Goal: Complete application form

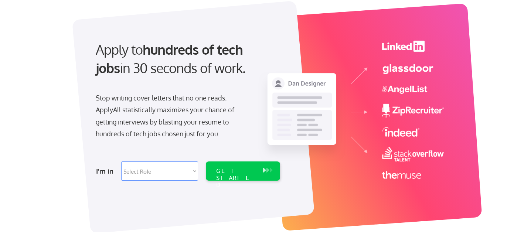
scroll to position [48, 0]
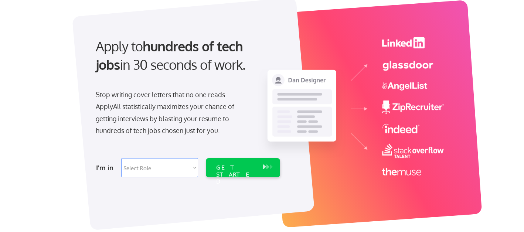
click at [192, 167] on select "Select Role Software Engineering Product Management Customer Success Sales UI/U…" at bounding box center [159, 167] width 77 height 19
select select ""technical_project_program_mgmt""
click at [121, 158] on select "Select Role Software Engineering Product Management Customer Success Sales UI/U…" at bounding box center [159, 167] width 77 height 19
select select ""technical_project_program_mgmt""
click at [226, 168] on div "GET STARTED" at bounding box center [236, 174] width 40 height 21
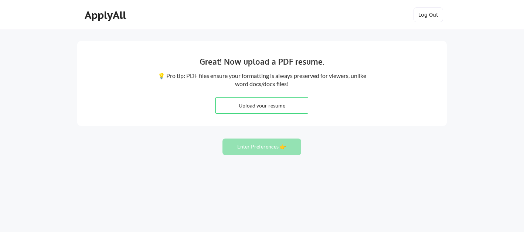
click at [261, 105] on input "file" at bounding box center [262, 106] width 92 height 16
type input "C:\fakepath\HSEM_MUHAMMAD TARIQ_QURESHI_CV_pdf.pdf"
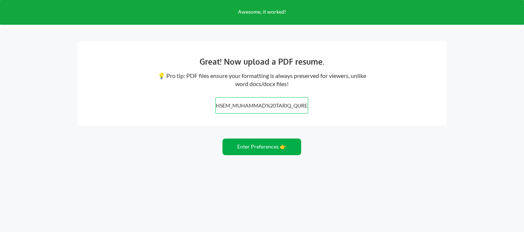
click at [267, 148] on button "Enter Preferences 👉" at bounding box center [262, 147] width 79 height 17
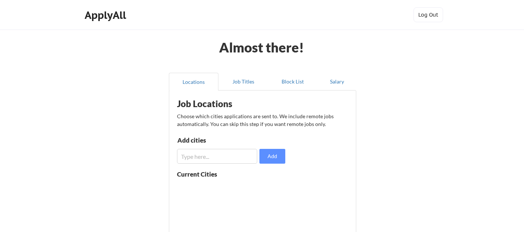
click at [195, 155] on input "input" at bounding box center [217, 156] width 80 height 15
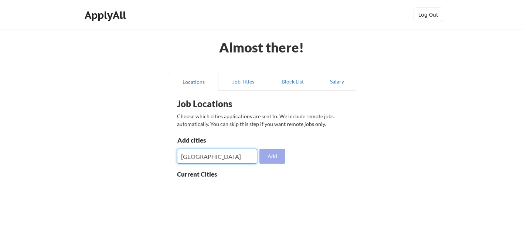
type input "riyadh"
click at [279, 159] on button "Add" at bounding box center [273, 156] width 26 height 15
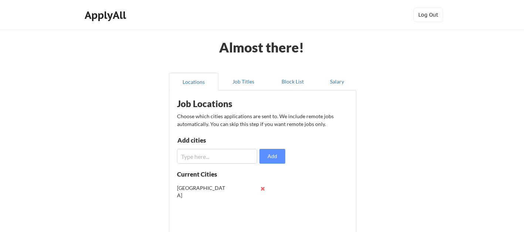
click at [228, 159] on input "input" at bounding box center [217, 156] width 80 height 15
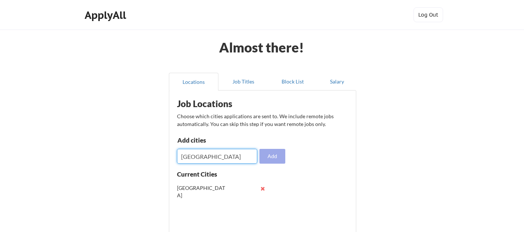
type input "Dubai"
click at [264, 156] on button "Add" at bounding box center [273, 156] width 26 height 15
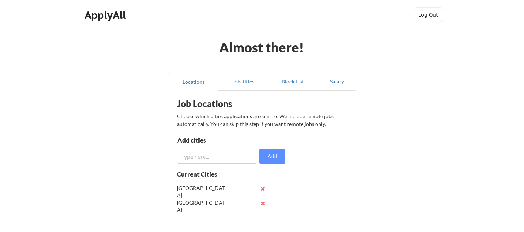
click at [227, 160] on input "input" at bounding box center [217, 156] width 80 height 15
type input "Jeddah"
click at [267, 153] on button "Add" at bounding box center [273, 156] width 26 height 15
click at [233, 160] on input "input" at bounding box center [217, 156] width 80 height 15
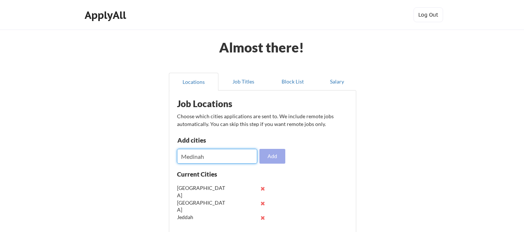
type input "Medinah"
click at [270, 159] on button "Add" at bounding box center [273, 156] width 26 height 15
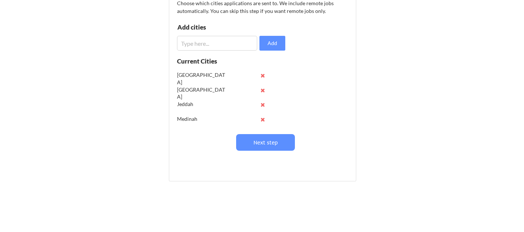
scroll to position [130, 0]
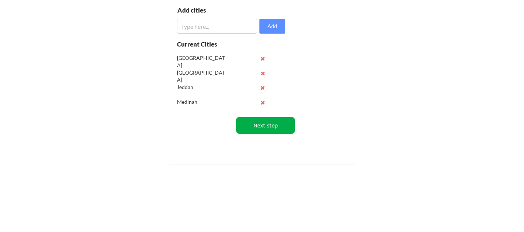
click at [272, 124] on button "Next step" at bounding box center [265, 125] width 59 height 17
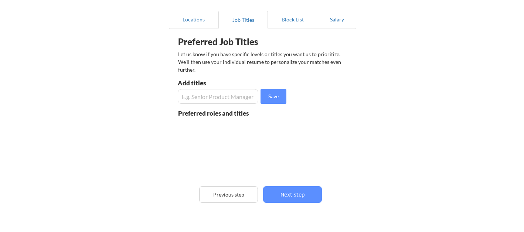
scroll to position [60, 0]
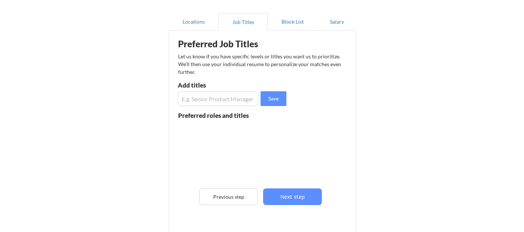
click at [234, 95] on input "input" at bounding box center [218, 98] width 81 height 15
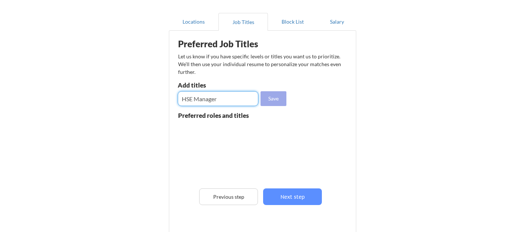
type input "HSE Manager"
click at [278, 101] on button "Save" at bounding box center [274, 98] width 26 height 15
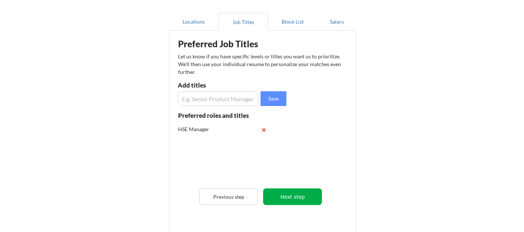
click at [289, 196] on button "Next step" at bounding box center [292, 197] width 59 height 17
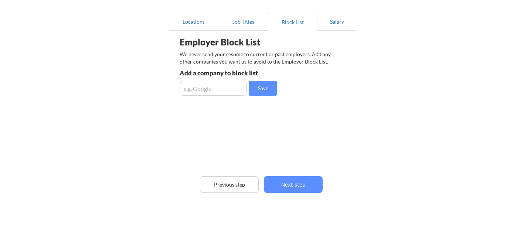
click at [221, 91] on input "input" at bounding box center [213, 88] width 67 height 15
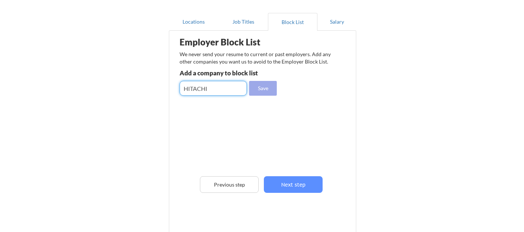
type input "HITACHI"
click at [268, 89] on button "Save" at bounding box center [263, 88] width 28 height 15
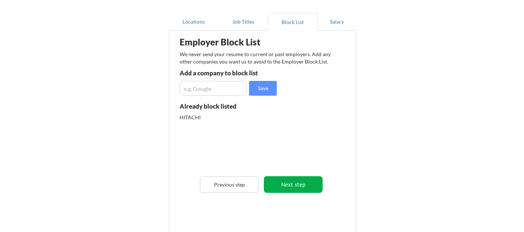
click at [285, 186] on button "Next step" at bounding box center [293, 184] width 59 height 17
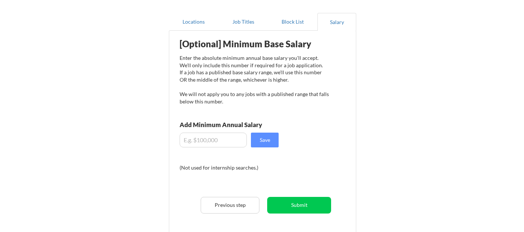
click at [210, 136] on input "input" at bounding box center [213, 140] width 67 height 15
type input "$8"
type input "$100,000"
click at [308, 162] on div "[Optional] Minimum Base Salary Enter the absolute minimum annual base salary yo…" at bounding box center [264, 140] width 182 height 212
click at [271, 139] on button "Save" at bounding box center [265, 140] width 28 height 15
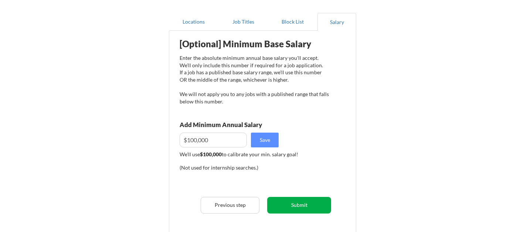
click at [293, 205] on button "Submit" at bounding box center [299, 205] width 64 height 17
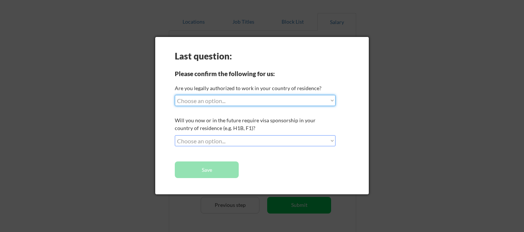
click at [247, 100] on select "Choose an option... Yes, I am a US Citizen Yes, I am a Canadian Citizen Yes, I …" at bounding box center [255, 100] width 161 height 11
select select ""yes__i_am_an_other_permanent_resident""
click at [175, 95] on select "Choose an option... Yes, I am a US Citizen Yes, I am a Canadian Citizen Yes, I …" at bounding box center [255, 100] width 161 height 11
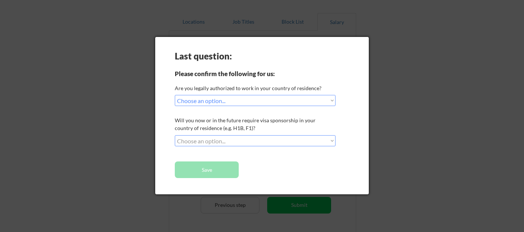
click at [226, 144] on select "Choose an option... No, I will not need sponsorship Yes, I will need sponsorship" at bounding box center [255, 140] width 161 height 11
select select ""yes__i_will_need_sponsorship""
click at [175, 135] on select "Choose an option... No, I will not need sponsorship Yes, I will need sponsorship" at bounding box center [255, 140] width 161 height 11
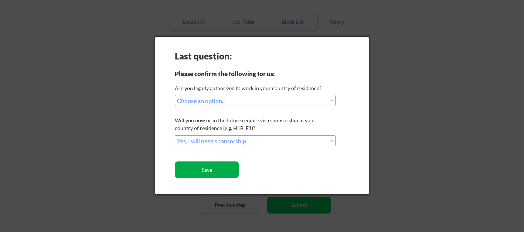
click at [214, 169] on button "Save" at bounding box center [207, 170] width 64 height 17
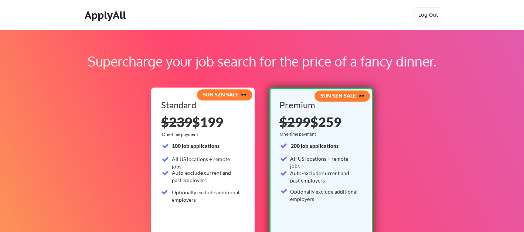
click at [434, 119] on div "Supercharge your job search for the price of a fancy dinner. SUN SZN SALE 🕶️ St…" at bounding box center [262, 232] width 524 height 404
click at [431, 18] on button "Log Out" at bounding box center [429, 14] width 30 height 15
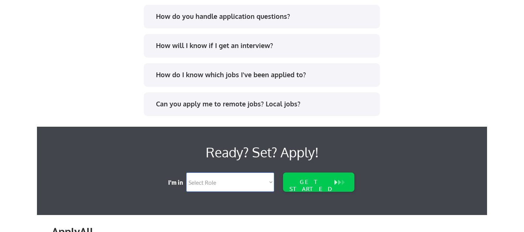
scroll to position [1617, 0]
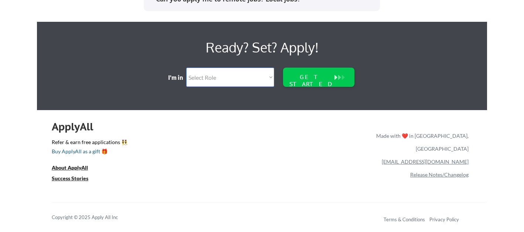
click at [88, 153] on div "Buy ApplyAll as a gift 🎁" at bounding box center [89, 151] width 74 height 5
